Goal: Task Accomplishment & Management: Use online tool/utility

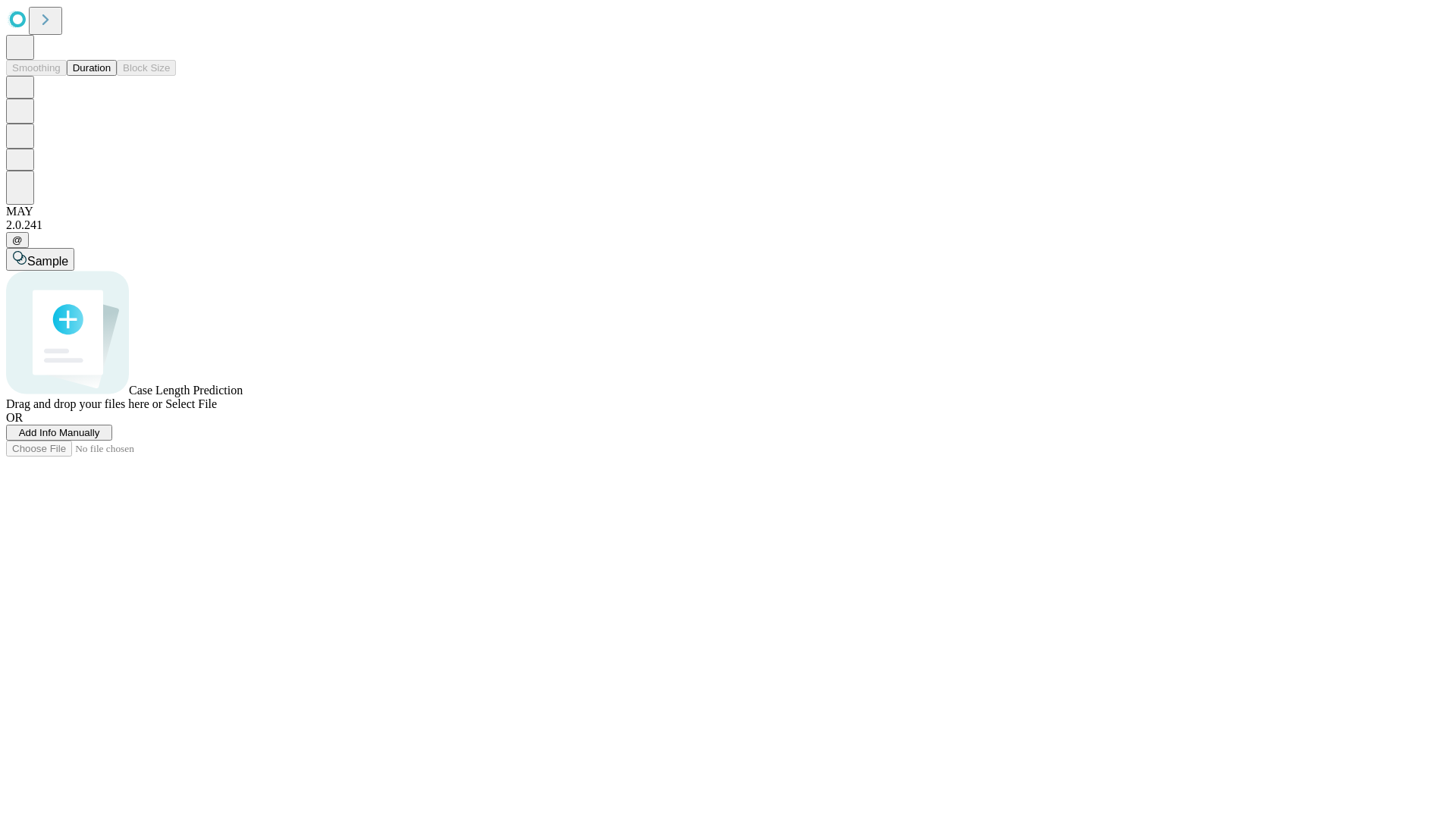
click at [111, 76] on button "Duration" at bounding box center [92, 68] width 50 height 16
click at [100, 438] on span "Add Info Manually" at bounding box center [60, 433] width 81 height 11
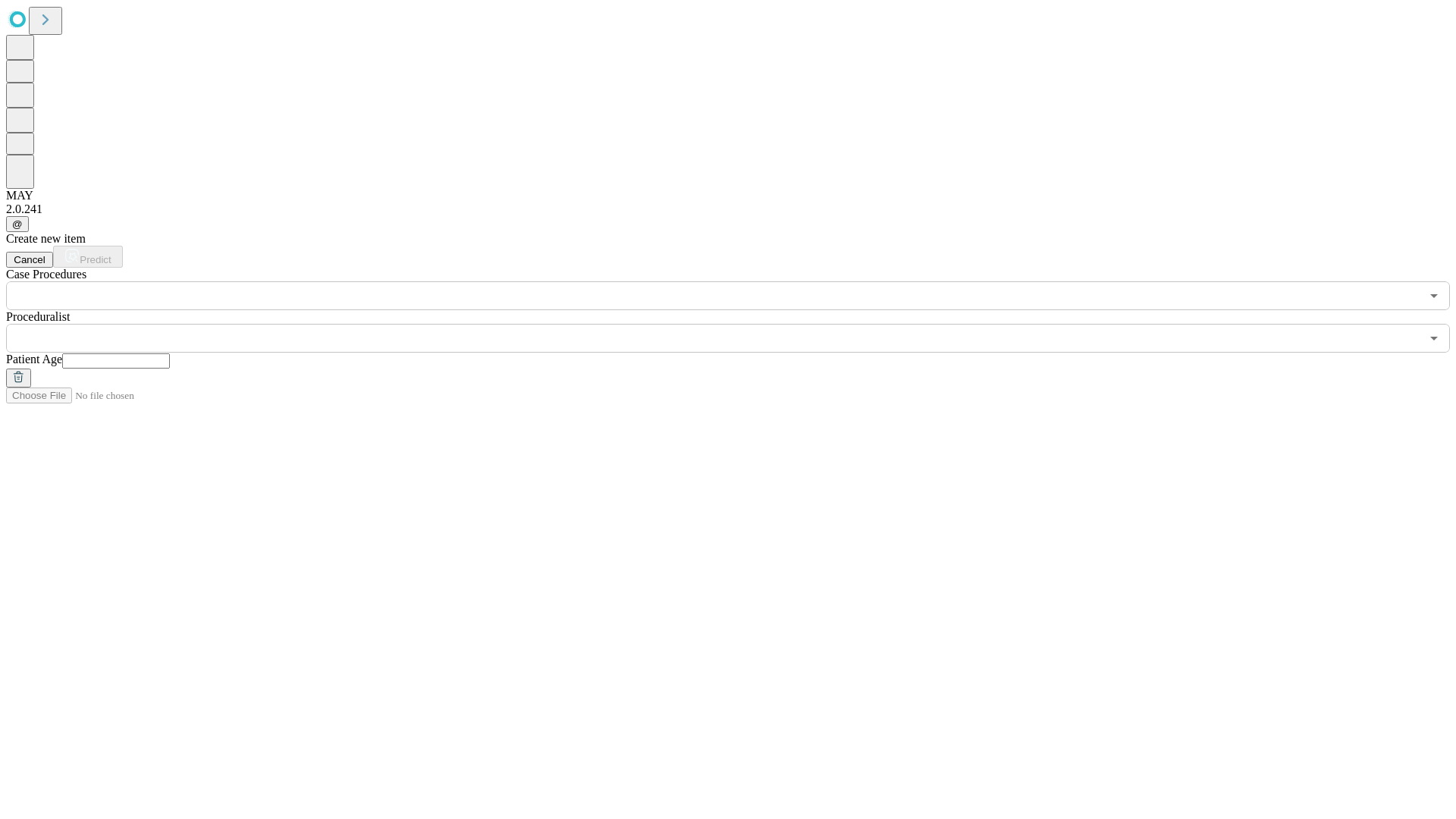
click at [170, 353] on input "text" at bounding box center [116, 360] width 108 height 15
type input "**"
click at [738, 323] on input "text" at bounding box center [714, 338] width 1414 height 29
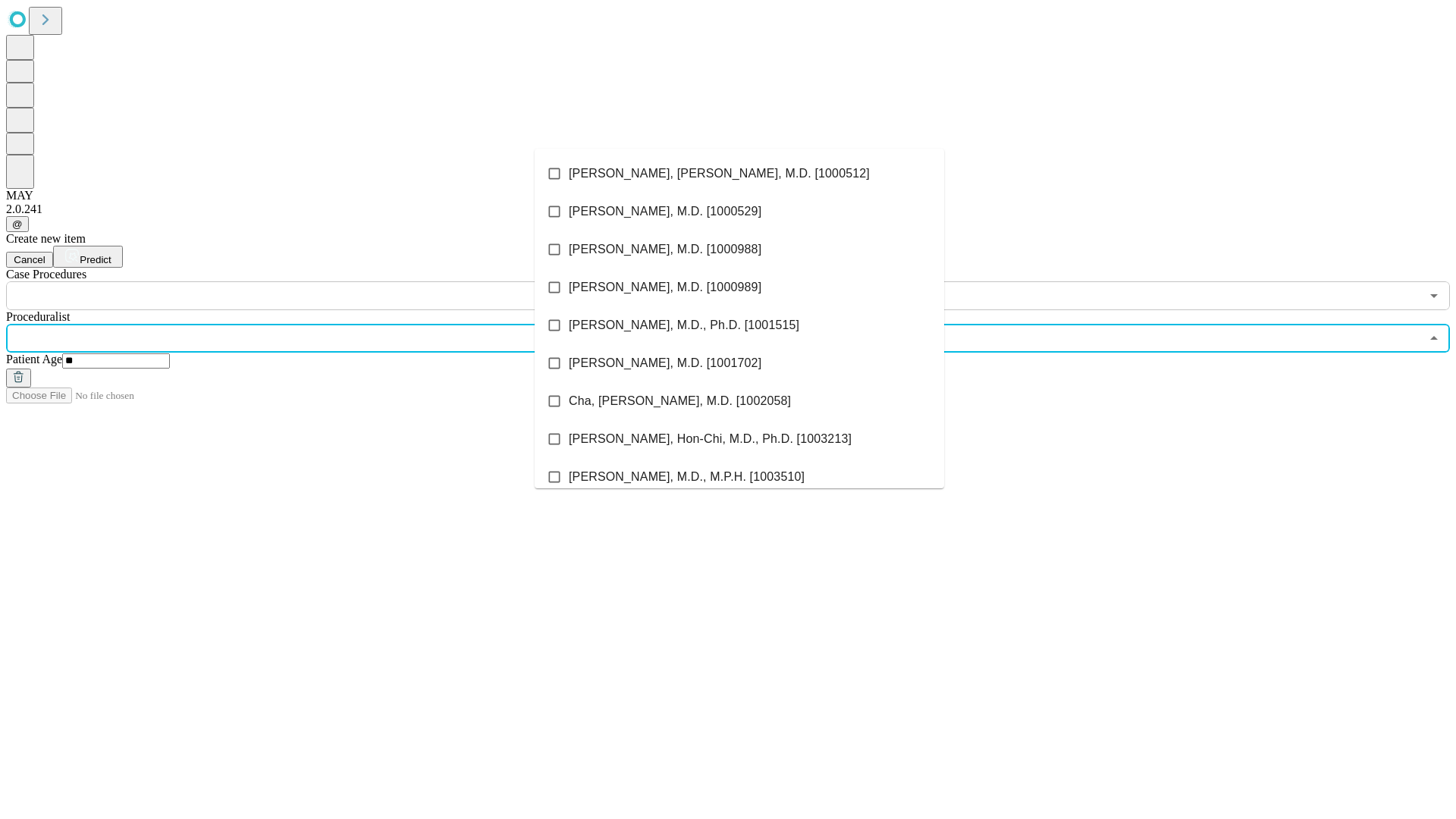
click at [739, 174] on li "[PERSON_NAME], [PERSON_NAME], M.D. [1000512]" at bounding box center [738, 173] width 409 height 38
click at [319, 282] on input "text" at bounding box center [714, 296] width 1414 height 29
